Goal: Information Seeking & Learning: Understand process/instructions

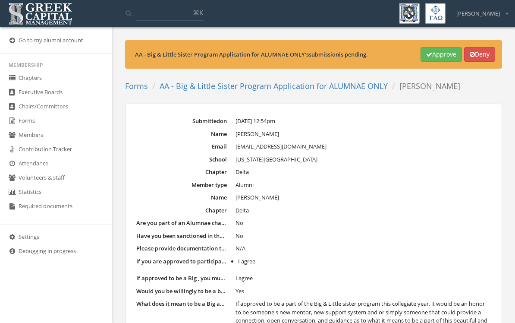
click at [38, 128] on link "Forms" at bounding box center [56, 121] width 112 height 14
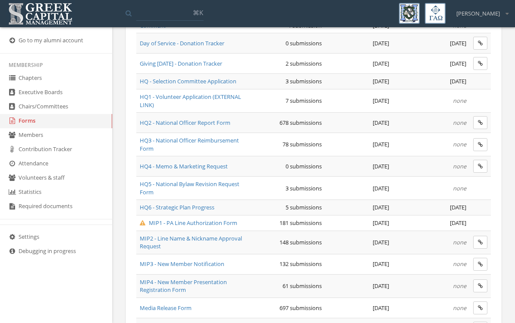
scroll to position [339, 0]
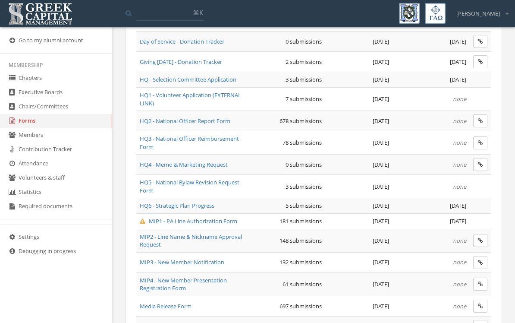
click at [219, 217] on span "MIP1 - PA Line Authorization Form" at bounding box center [188, 221] width 97 height 8
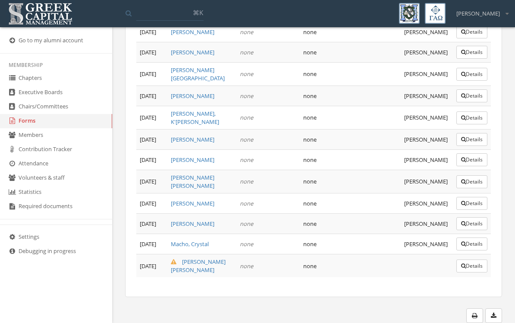
scroll to position [4079, 0]
click at [212, 262] on link "[PERSON_NAME] [PERSON_NAME]" at bounding box center [198, 265] width 55 height 16
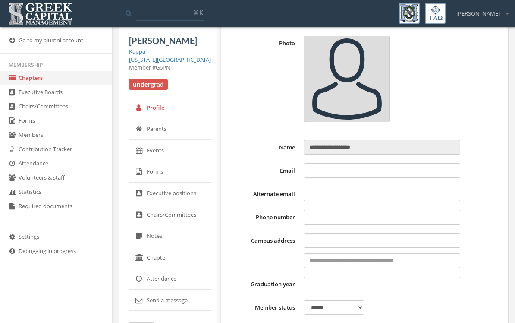
type input "**********"
select select "******"
type input "**********"
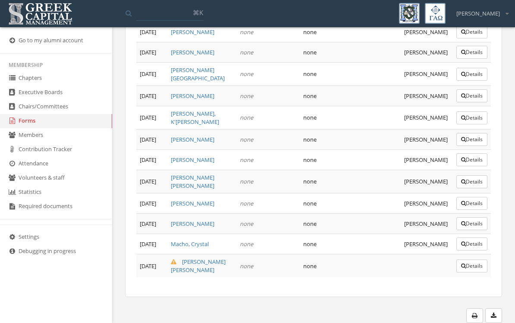
scroll to position [4355, 0]
click at [475, 272] on button "Details" at bounding box center [471, 265] width 31 height 13
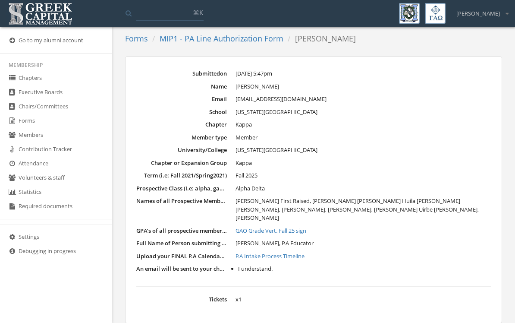
scroll to position [48, 0]
click at [266, 251] on link "P.A Intake Process Timeline" at bounding box center [362, 255] width 255 height 9
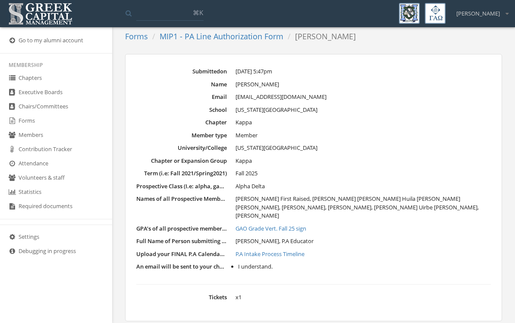
scroll to position [49, 0]
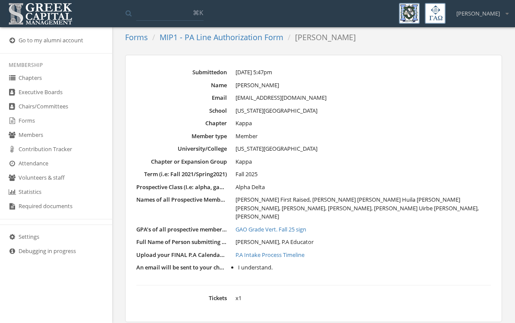
click at [250, 225] on link "GAO Grade Vert. Fall 25 sign" at bounding box center [362, 229] width 255 height 9
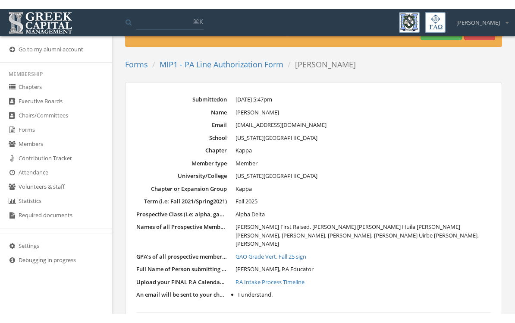
scroll to position [46, 0]
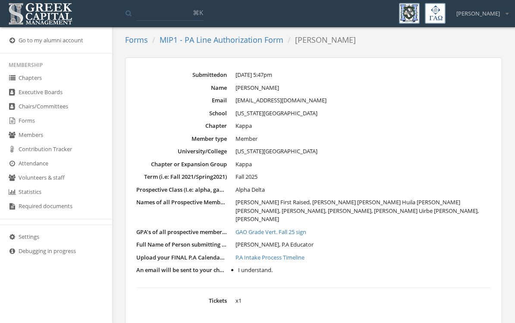
click at [31, 126] on link "Forms" at bounding box center [56, 121] width 112 height 14
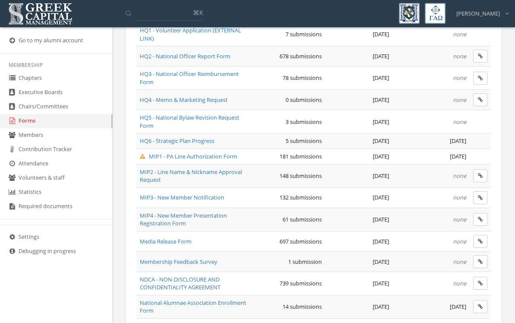
scroll to position [408, 0]
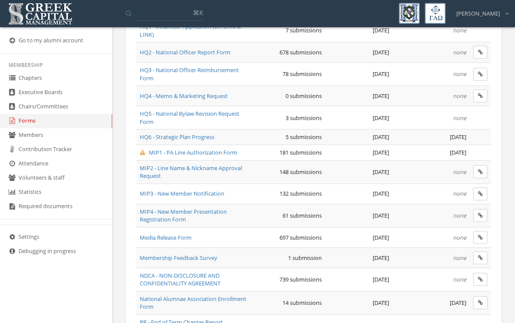
click at [209, 153] on span "MIP1 - PA Line Authorization Form" at bounding box center [188, 152] width 97 height 8
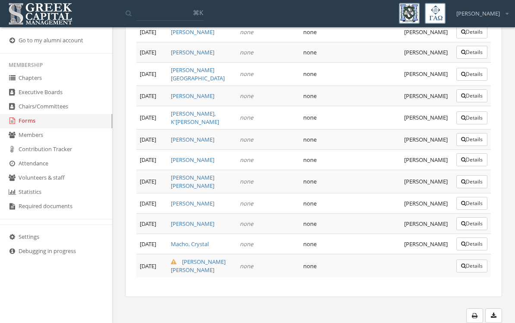
scroll to position [4245, 0]
click at [174, 207] on link "[PERSON_NAME]" at bounding box center [193, 203] width 44 height 8
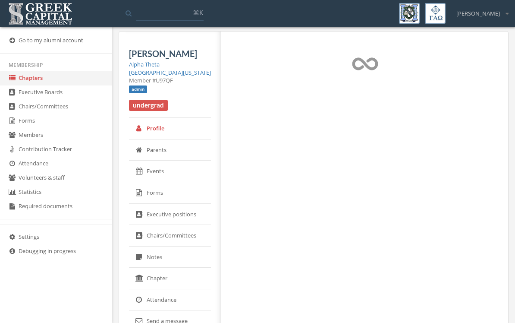
select select "******"
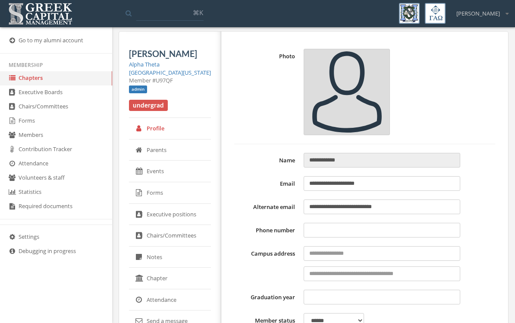
type input "**********"
click at [38, 125] on link "Forms" at bounding box center [56, 121] width 112 height 14
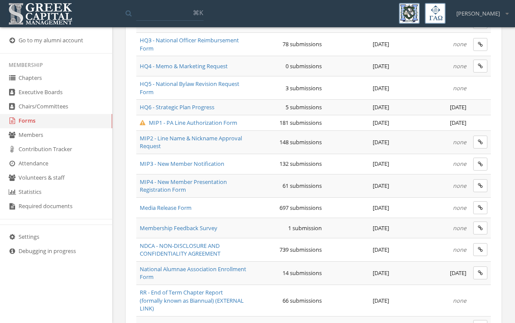
scroll to position [438, 0]
click at [237, 121] on span "MIP1 - PA Line Authorization Form" at bounding box center [188, 122] width 97 height 8
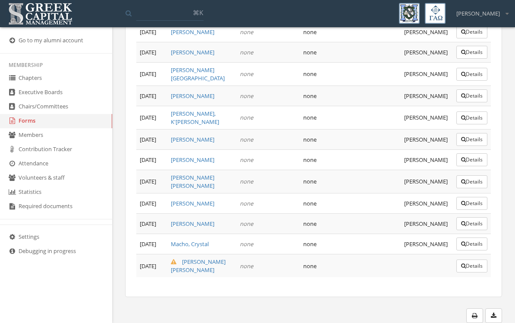
scroll to position [4245, 0]
click at [468, 38] on button "Details" at bounding box center [471, 31] width 31 height 13
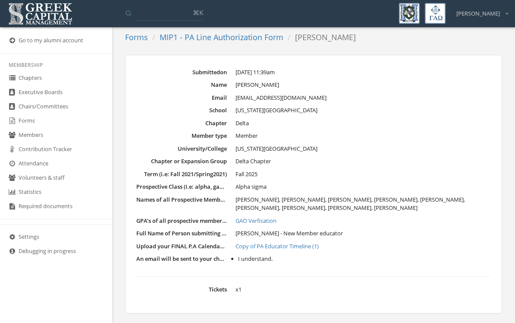
scroll to position [42, 0]
click at [301, 242] on link "Copy of PA Educator Timeline (1)" at bounding box center [362, 246] width 255 height 9
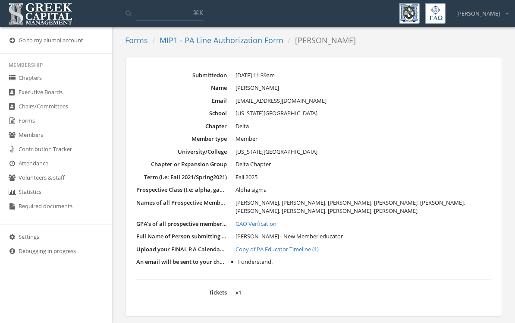
click at [34, 128] on link "Forms" at bounding box center [56, 121] width 112 height 14
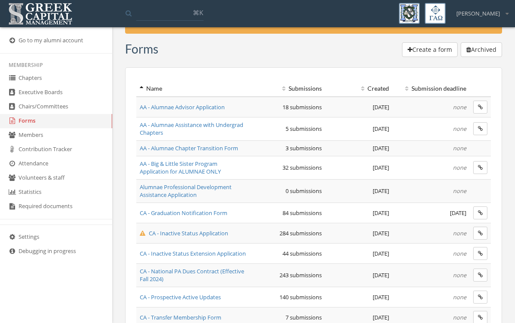
scroll to position [29, 0]
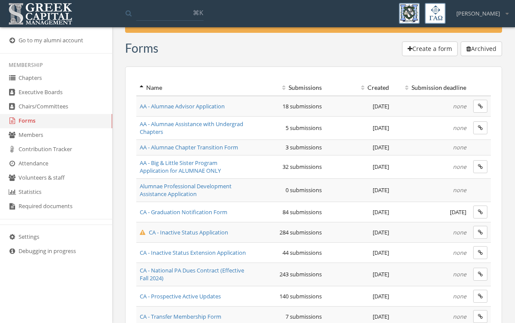
click at [210, 167] on span "AA - Big & Little Sister Program Application for ALUMNAE ONLY" at bounding box center [180, 167] width 81 height 16
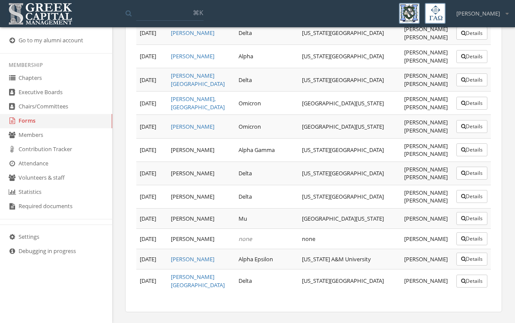
scroll to position [638, 0]
click at [466, 278] on button "Details" at bounding box center [471, 281] width 31 height 13
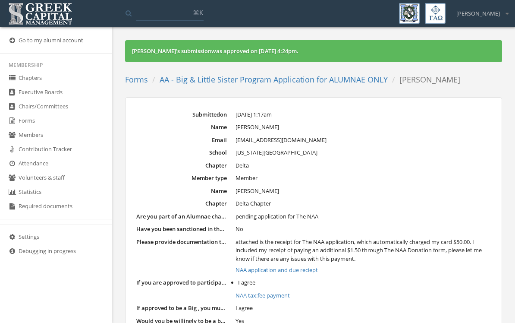
click at [28, 128] on link "Forms" at bounding box center [56, 121] width 112 height 14
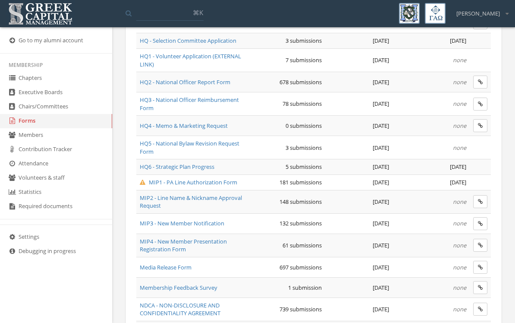
scroll to position [386, 0]
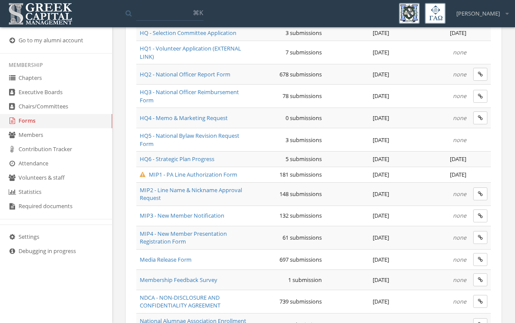
click at [200, 170] on span "MIP1 - PA Line Authorization Form" at bounding box center [188, 174] width 97 height 8
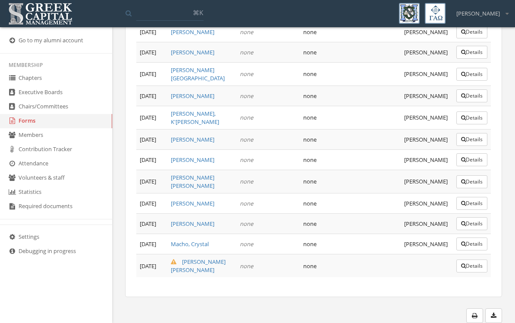
scroll to position [4355, 0]
click at [470, 272] on button "Details" at bounding box center [471, 265] width 31 height 13
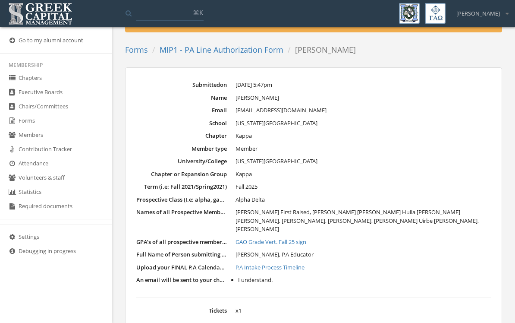
scroll to position [44, 0]
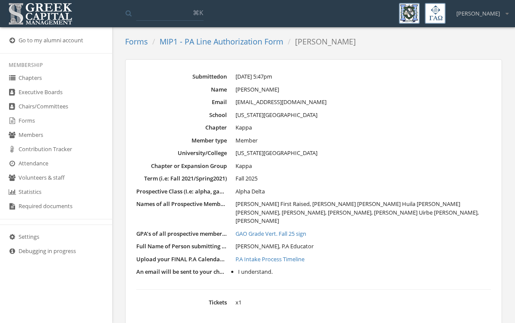
click at [297, 255] on link "P.A Intake Process Timeline" at bounding box center [362, 259] width 255 height 9
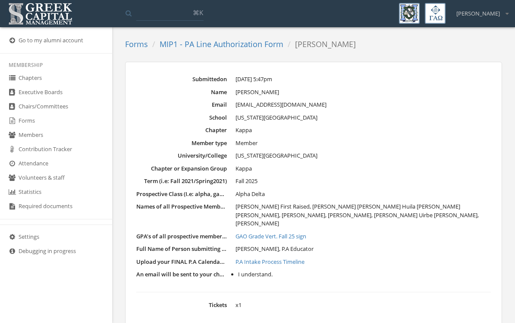
click at [31, 120] on link "Forms" at bounding box center [56, 121] width 112 height 14
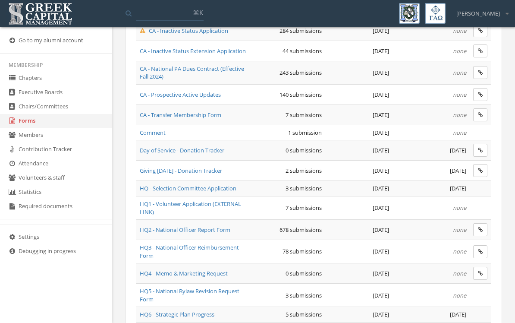
scroll to position [230, 0]
click at [196, 96] on span "CA - Prospective Active Updates" at bounding box center [180, 95] width 81 height 8
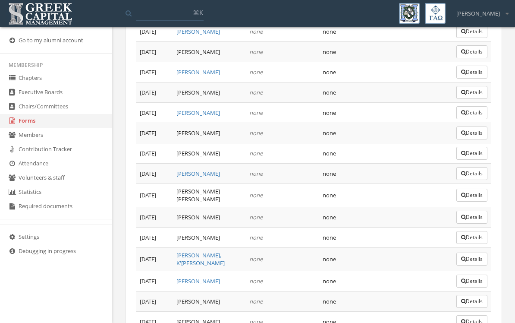
scroll to position [2718, 0]
click at [471, 275] on button "Details" at bounding box center [471, 281] width 31 height 13
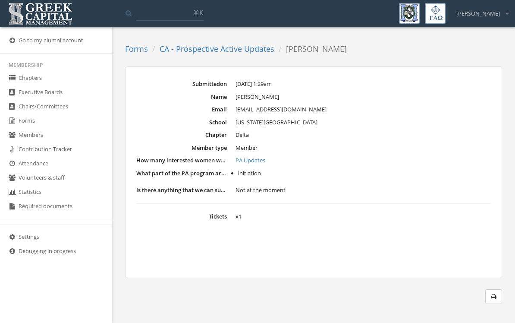
click at [258, 163] on link "PA Updates" at bounding box center [362, 160] width 255 height 9
click at [250, 51] on link "CA - Prospective Active Updates" at bounding box center [217, 49] width 115 height 10
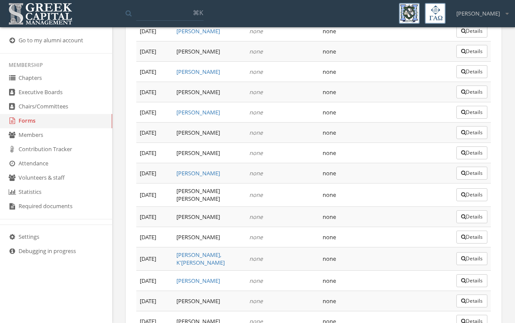
scroll to position [2718, 0]
click at [475, 295] on button "Details" at bounding box center [471, 301] width 31 height 13
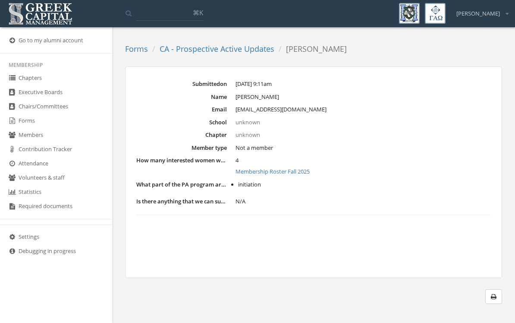
click at [311, 168] on link "Membership Roster Fall 2025" at bounding box center [362, 171] width 255 height 9
click at [247, 184] on li "initiation" at bounding box center [364, 184] width 253 height 9
click at [29, 127] on link "Forms" at bounding box center [56, 121] width 112 height 14
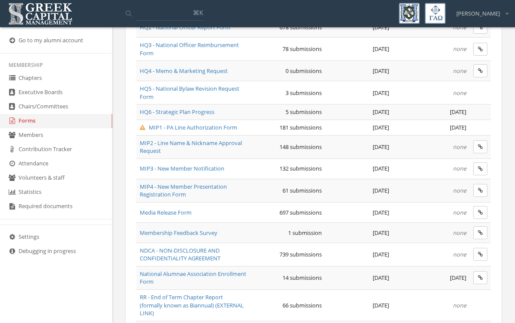
scroll to position [432, 0]
click at [232, 142] on span "MIP2 - Line Name & Nickname Approval Request" at bounding box center [191, 148] width 102 height 16
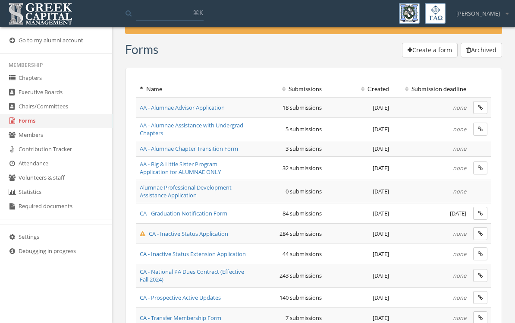
scroll to position [43, 0]
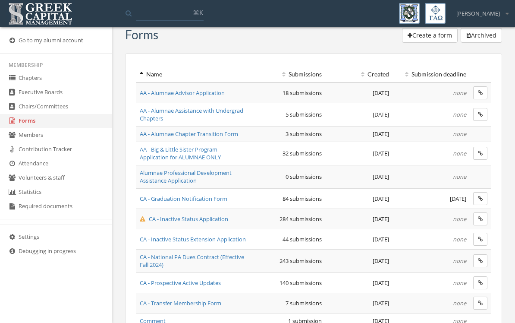
click at [208, 157] on span "AA - Big & Little Sister Program Application for ALUMNAE ONLY" at bounding box center [180, 153] width 81 height 16
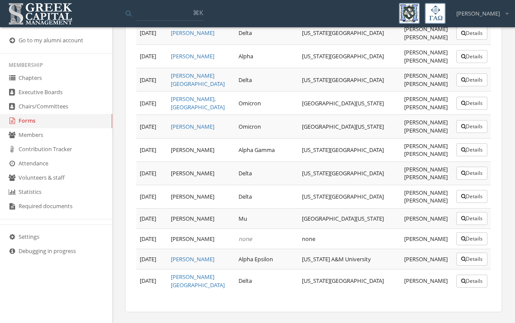
scroll to position [638, 0]
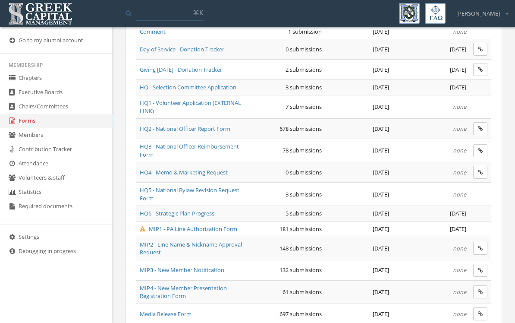
scroll to position [331, 0]
click at [232, 225] on span "MIP1 - PA Line Authorization Form" at bounding box center [188, 229] width 97 height 8
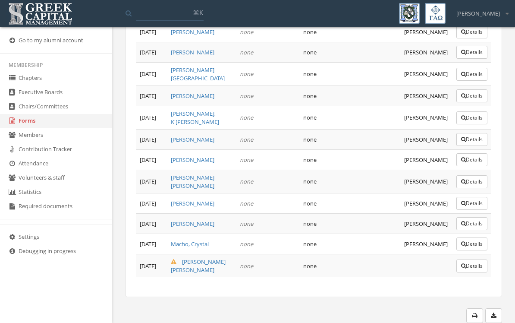
scroll to position [4238, 0]
click at [479, 38] on button "Details" at bounding box center [471, 31] width 31 height 13
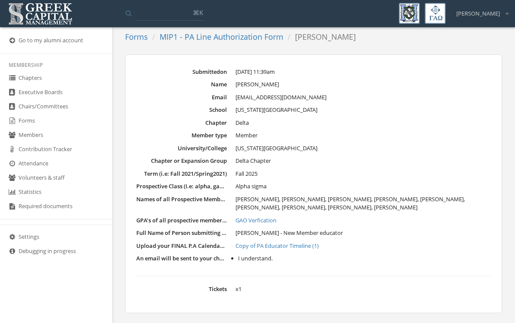
scroll to position [42, 0]
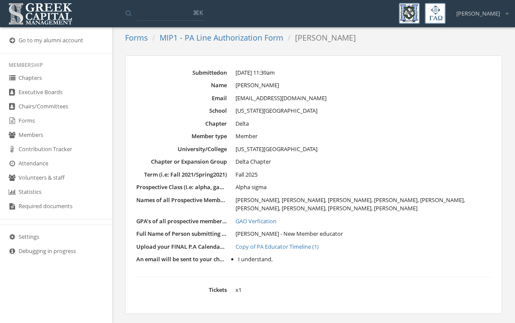
click at [311, 242] on link "Copy of PA Educator Timeline (1)" at bounding box center [362, 246] width 255 height 9
